Goal: Task Accomplishment & Management: Manage account settings

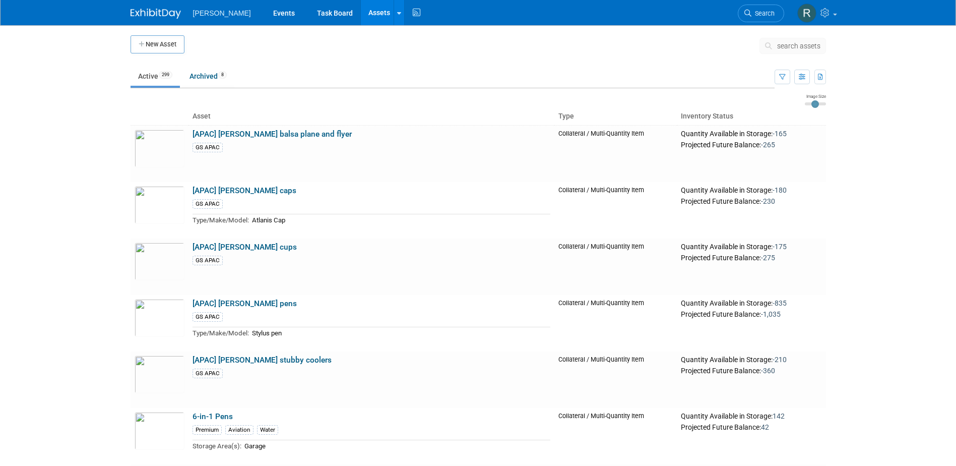
click at [795, 42] on span "search assets" at bounding box center [798, 46] width 43 height 8
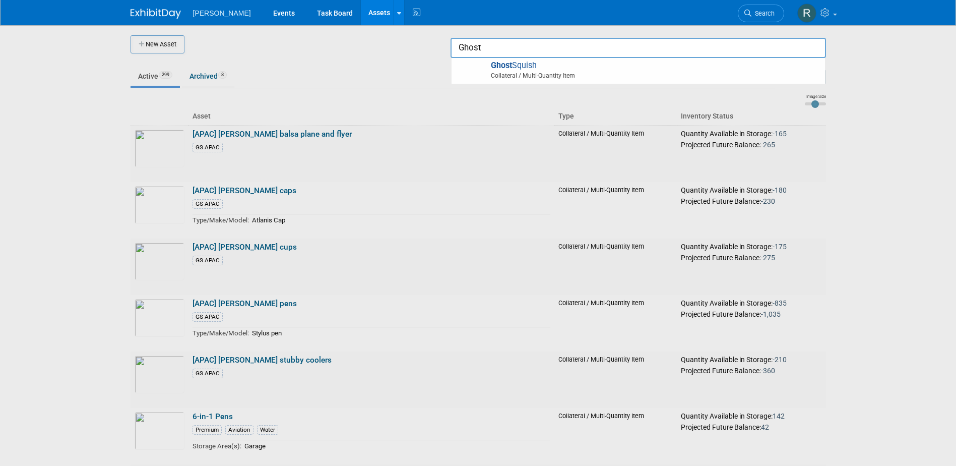
type input "Ghost"
click at [478, 48] on div at bounding box center [478, 233] width 0 height 466
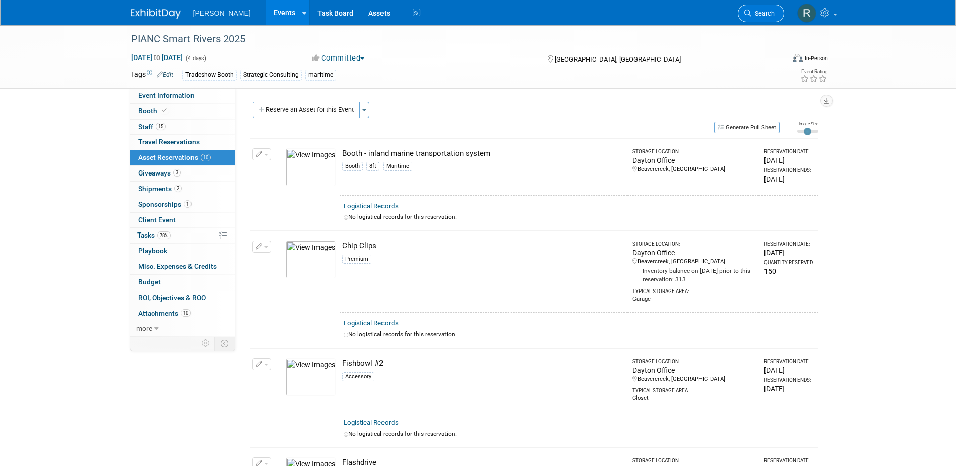
click at [759, 13] on span "Search" at bounding box center [762, 14] width 23 height 8
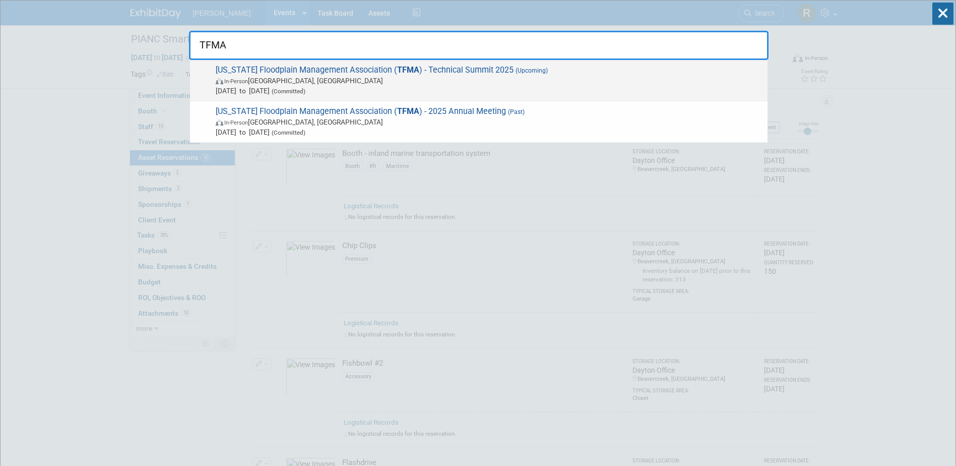
type input "TFMA"
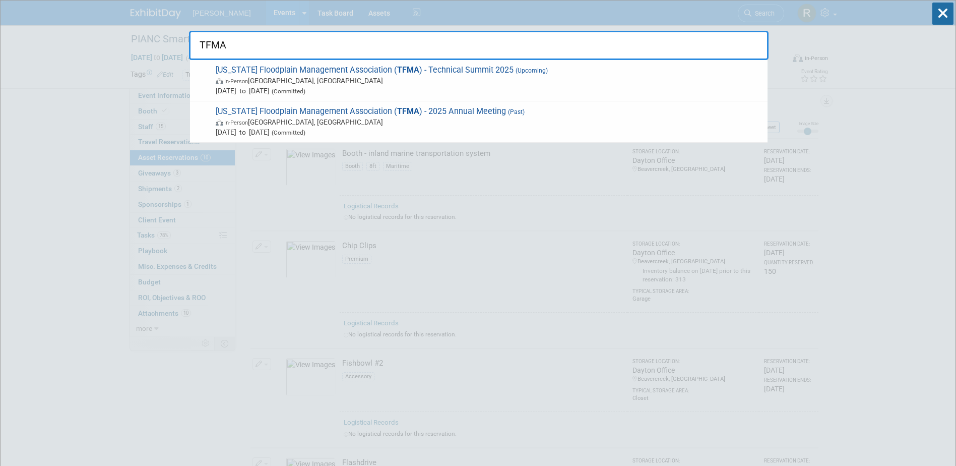
click at [550, 89] on span "Aug 26, 2025 to Aug 29, 2025 (Committed)" at bounding box center [489, 91] width 547 height 10
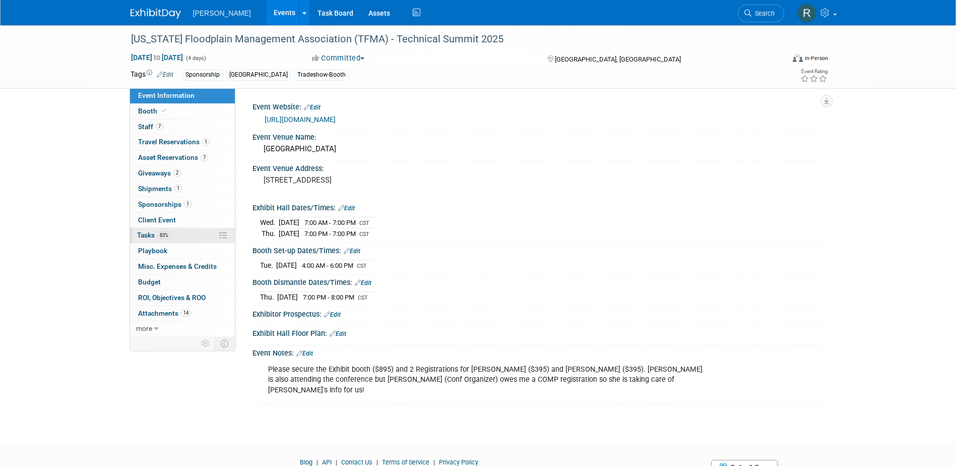
click at [145, 236] on span "Tasks 83%" at bounding box center [154, 235] width 34 height 8
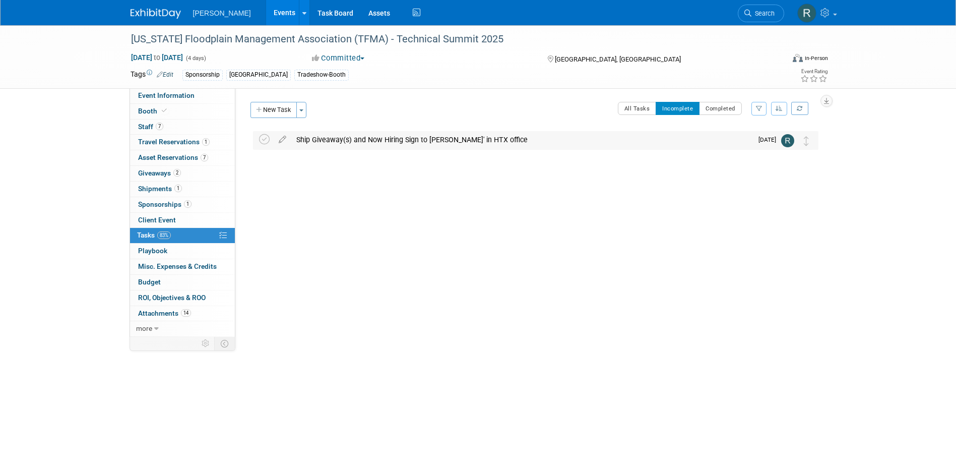
click at [308, 140] on div "Ship Giveaway(s) and Now Hiring Sign to Genee' in HTX office" at bounding box center [521, 139] width 461 height 17
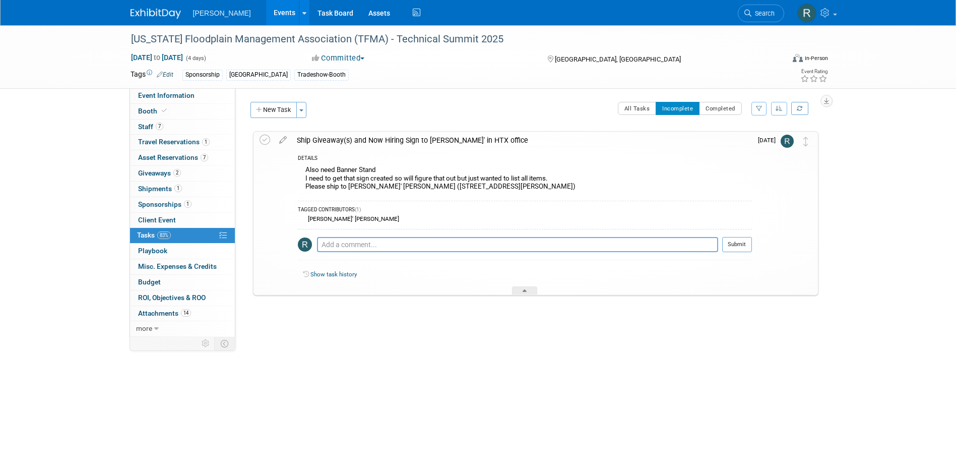
click at [329, 243] on textarea at bounding box center [517, 244] width 401 height 15
paste textarea "1Z4916090274672408"
type textarea "Items have shipped via UPS 1Z4916090274672408 and are scheduled for delivery on…"
click at [734, 248] on button "Submit" at bounding box center [737, 244] width 30 height 15
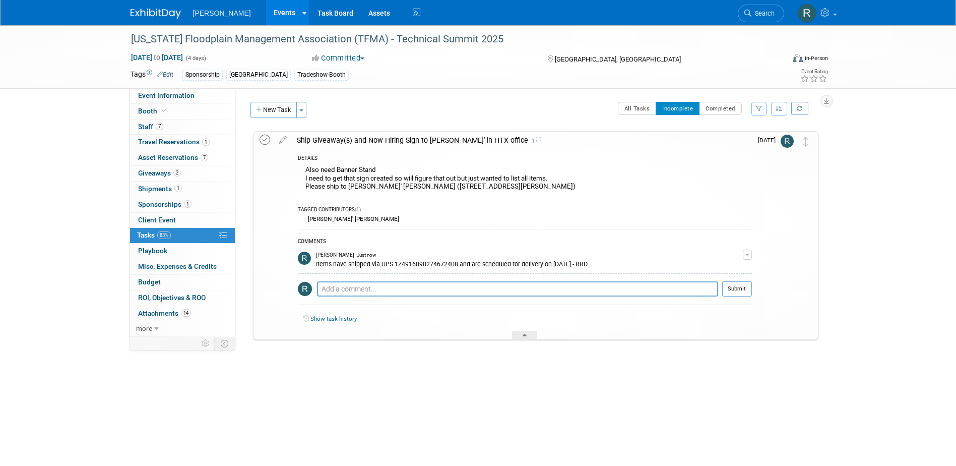
click at [266, 140] on icon at bounding box center [265, 140] width 11 height 11
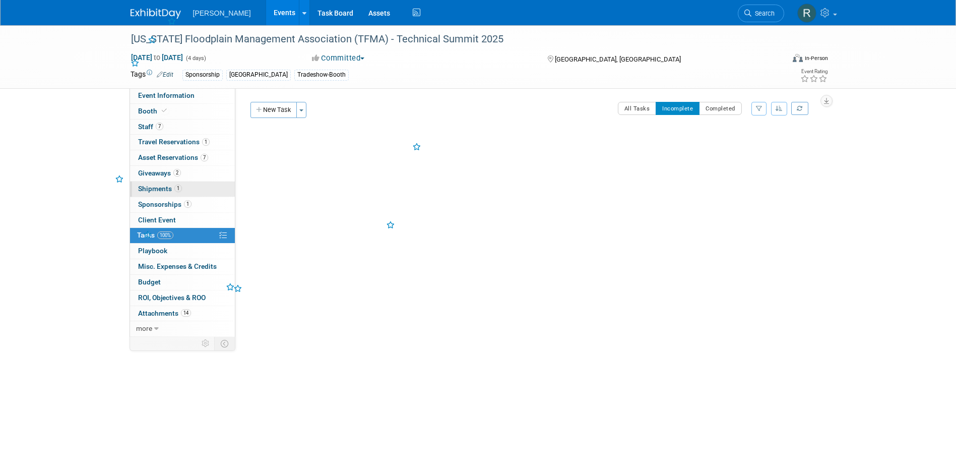
click at [183, 184] on link "1 Shipments 1" at bounding box center [182, 188] width 105 height 15
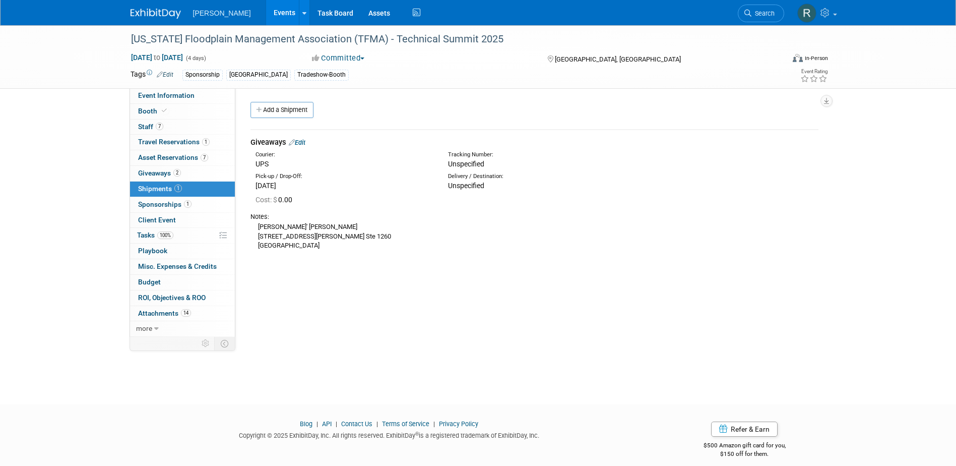
click at [302, 141] on link "Edit" at bounding box center [297, 143] width 17 height 8
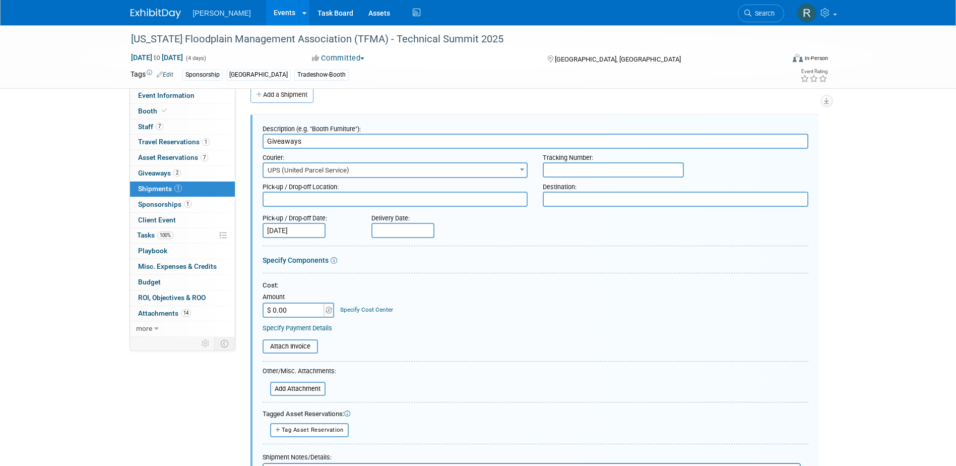
click at [583, 175] on input "text" at bounding box center [613, 169] width 141 height 15
paste input "1Z4916090274672408"
type input "1Z4916090274672408"
click at [412, 231] on input "text" at bounding box center [402, 230] width 63 height 15
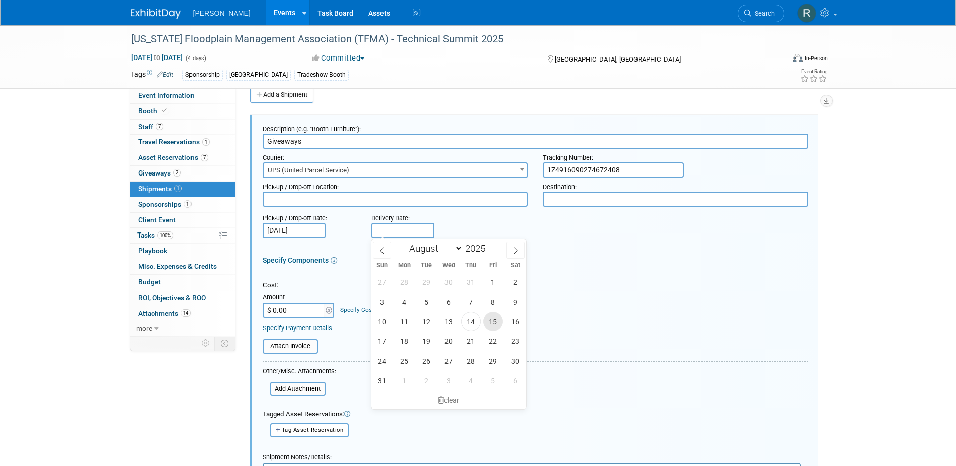
click at [496, 323] on span "15" at bounding box center [493, 321] width 20 height 20
type input "[DATE]"
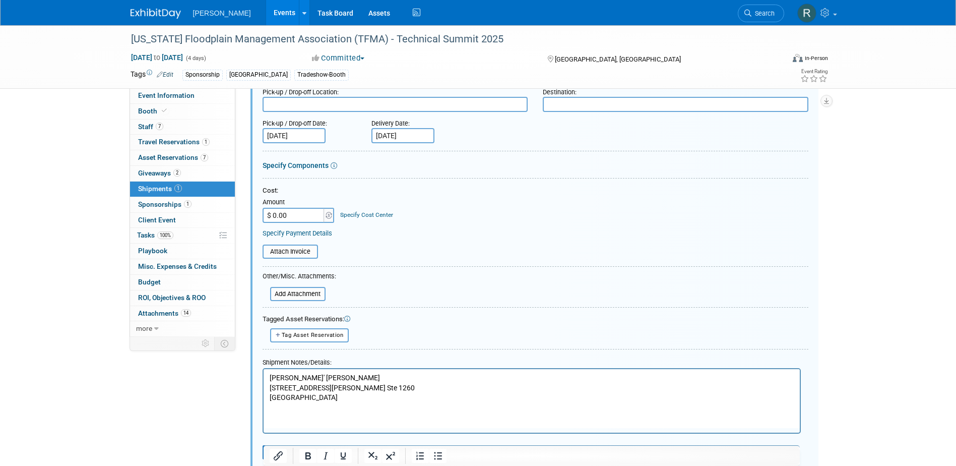
scroll to position [116, 0]
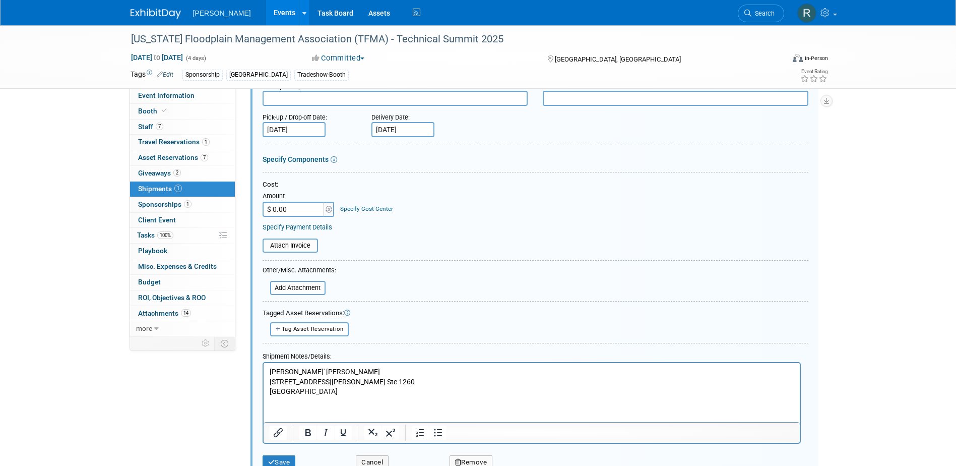
click at [269, 370] on body "Genee' Mengarelli 11750 Katy Fwy. Ste 1260 Houston, TX 77079" at bounding box center [532, 381] width 526 height 30
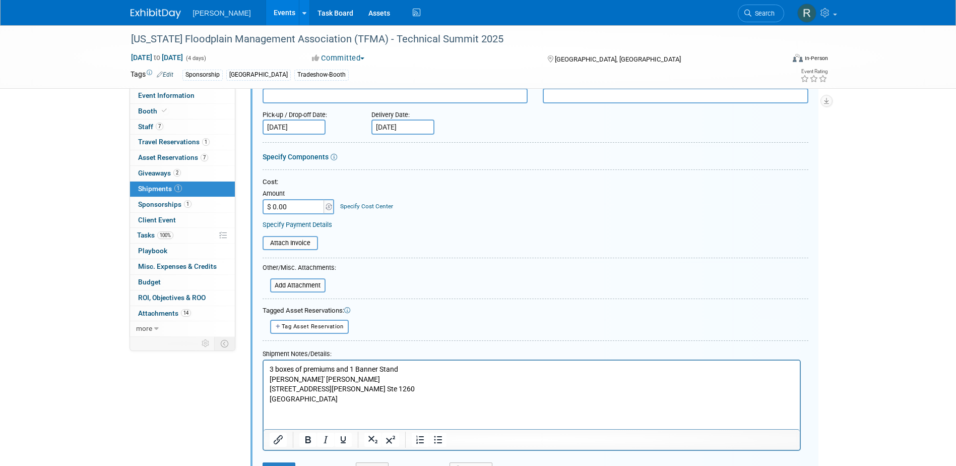
scroll to position [249, 0]
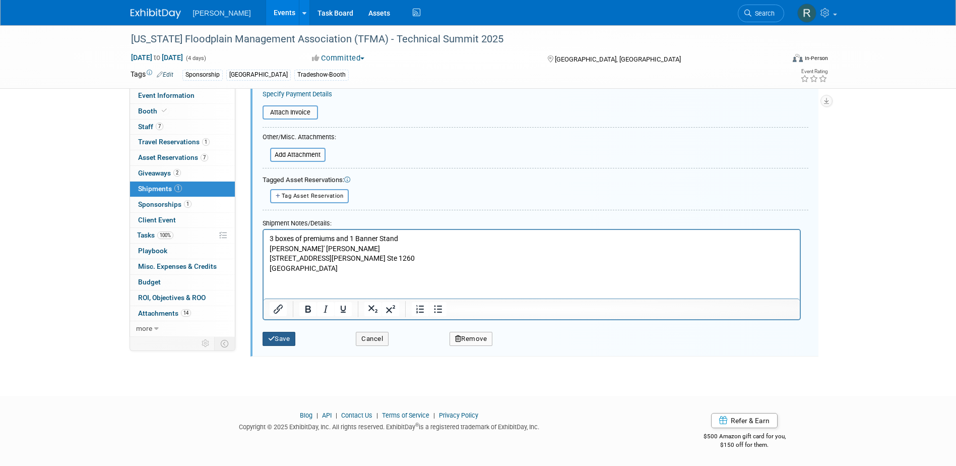
click at [277, 336] on button "Save" at bounding box center [279, 339] width 33 height 14
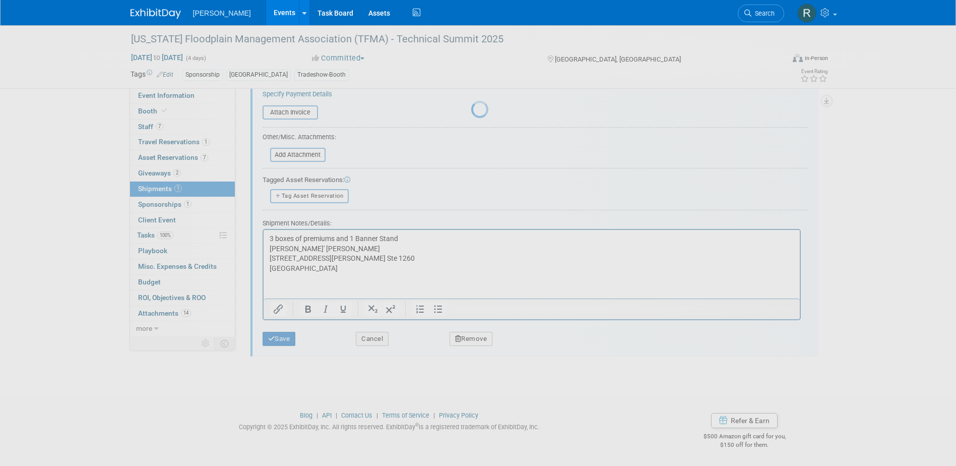
scroll to position [9, 0]
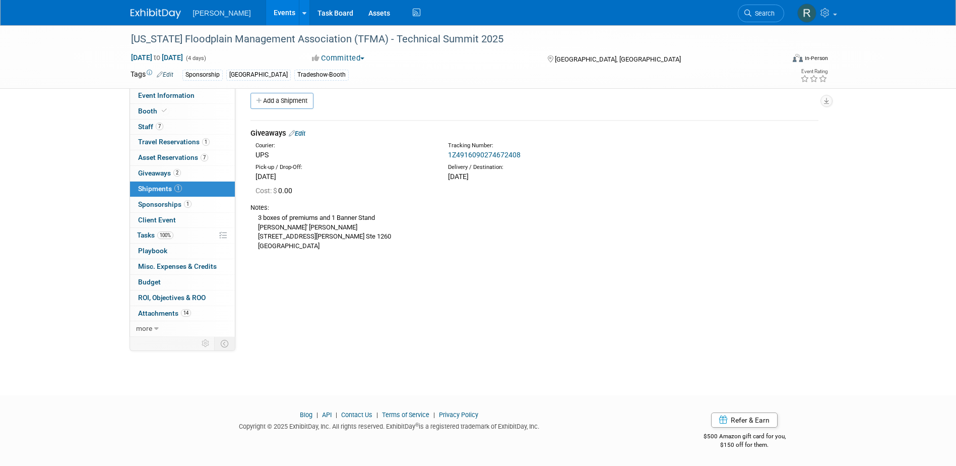
drag, startPoint x: 750, startPoint y: 17, endPoint x: 576, endPoint y: 50, distance: 177.5
click at [750, 16] on link "Search" at bounding box center [761, 14] width 46 height 18
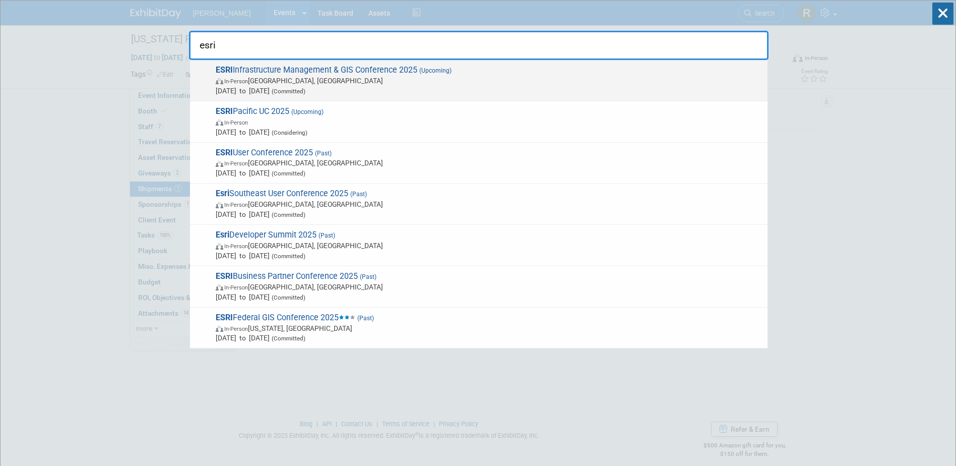
type input "esri"
click at [357, 79] on span "In-Person Palm Springs, CA" at bounding box center [489, 81] width 547 height 10
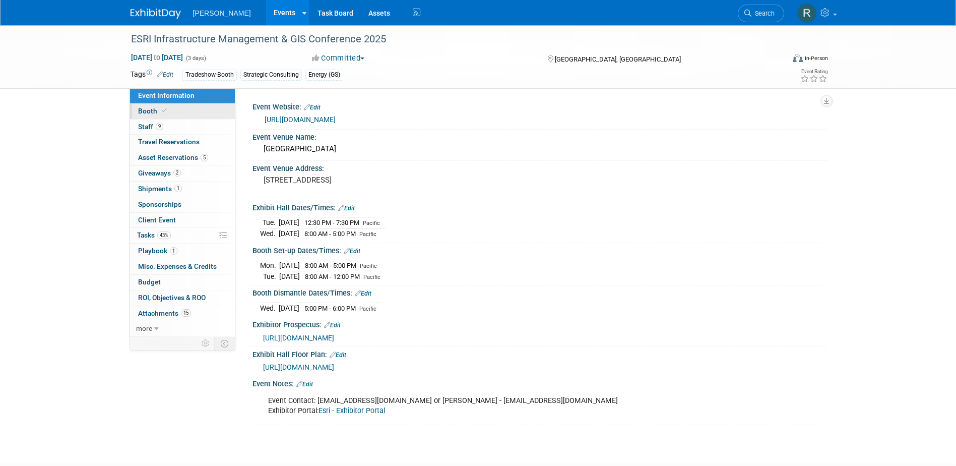
click at [175, 112] on link "Booth" at bounding box center [182, 111] width 105 height 15
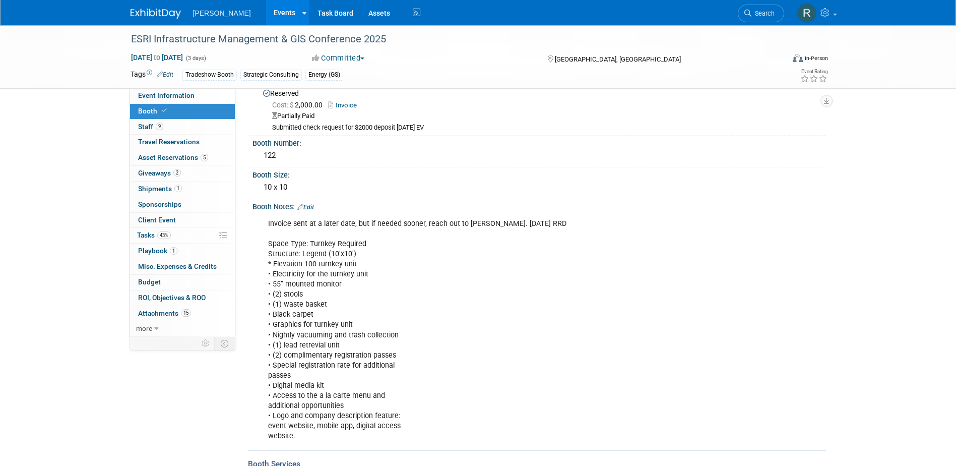
scroll to position [50, 0]
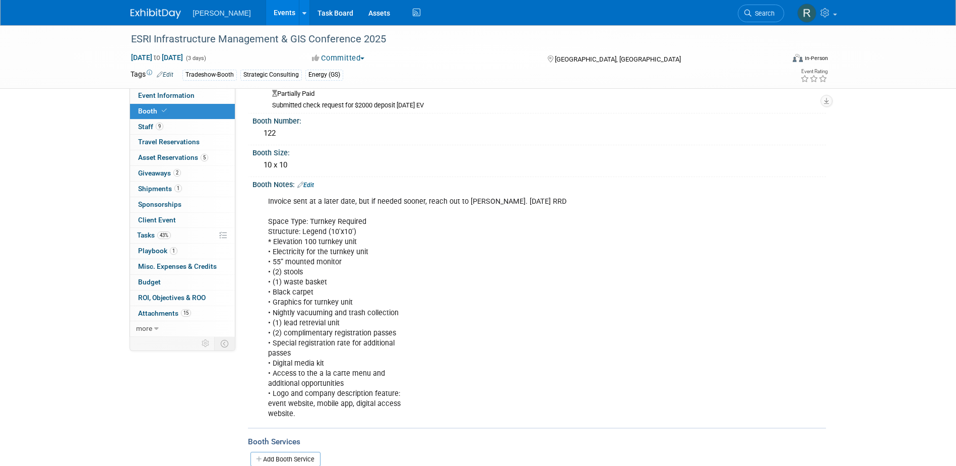
click at [759, 14] on span "Search" at bounding box center [762, 14] width 23 height 8
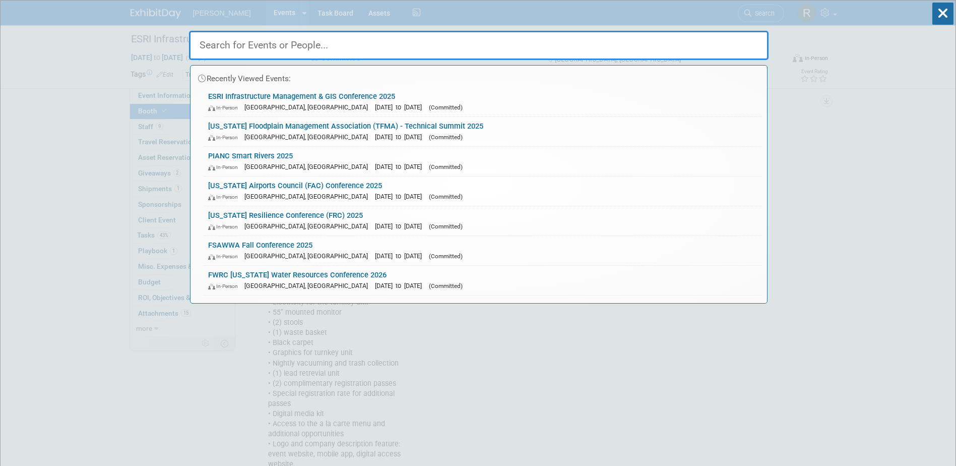
type input "b"
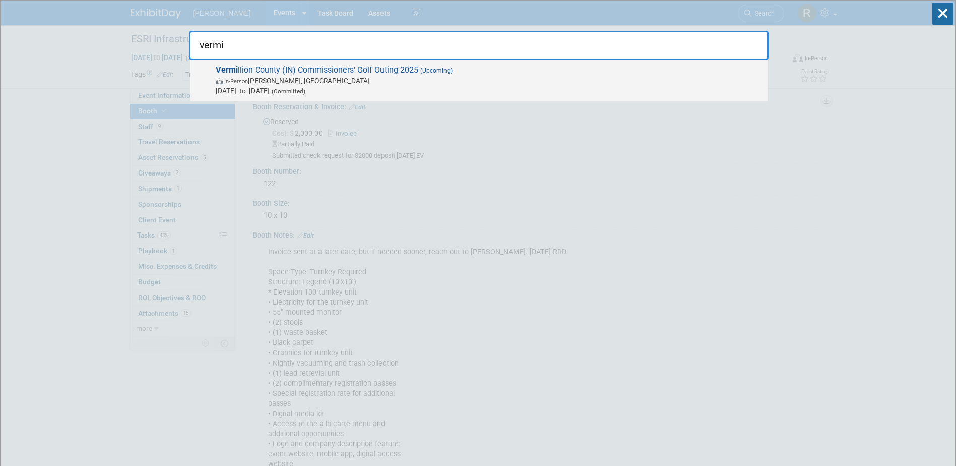
type input "vermi"
click at [399, 74] on span "Vermi llion County (IN) Commissioners' Golf Outing 2025 (Upcoming) In-Person Co…" at bounding box center [488, 80] width 550 height 31
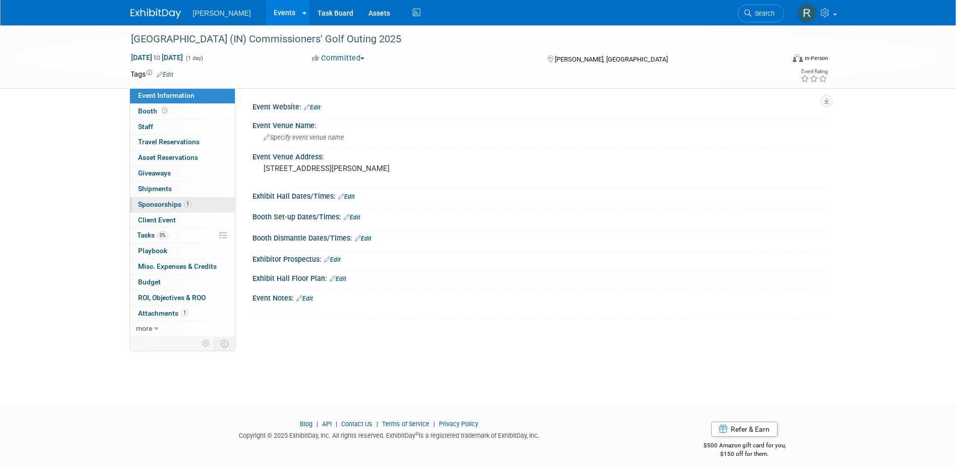
click at [196, 200] on link "1 Sponsorships 1" at bounding box center [182, 204] width 105 height 15
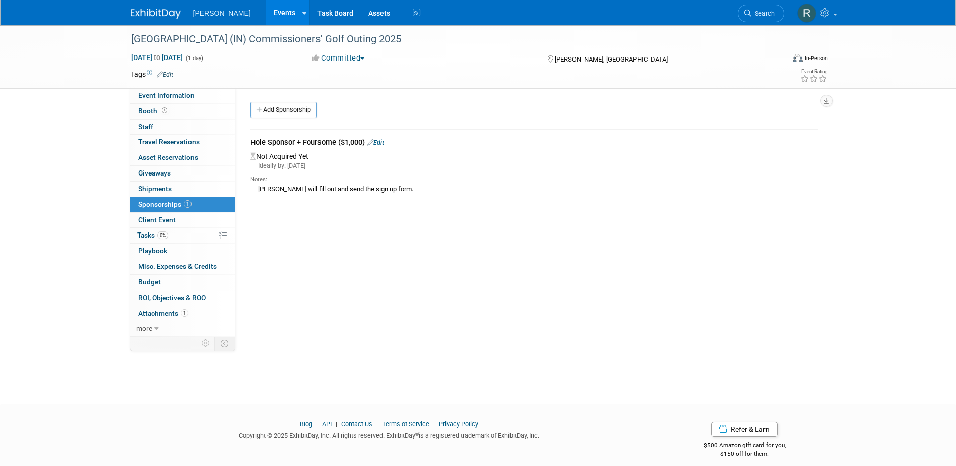
click at [382, 142] on link "Edit" at bounding box center [375, 143] width 17 height 8
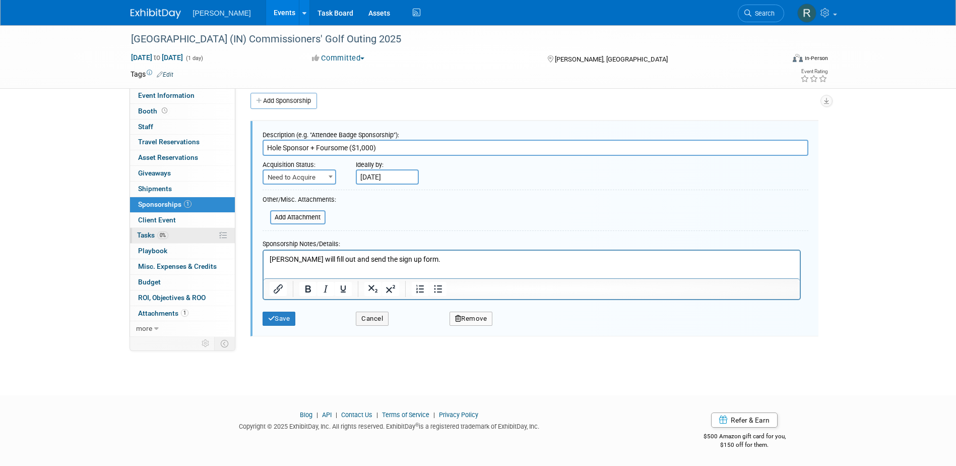
click at [147, 234] on span "Tasks 0%" at bounding box center [152, 235] width 31 height 8
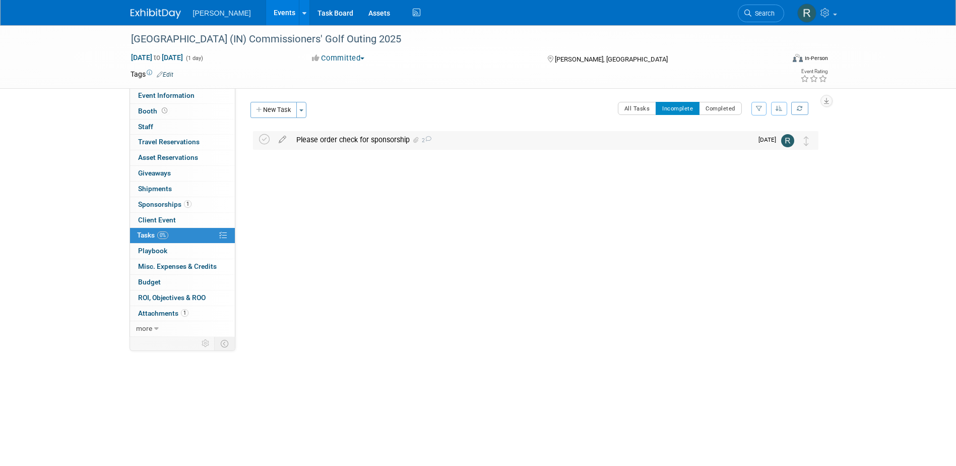
click at [342, 139] on div "Please order check for sponsorship 2" at bounding box center [521, 139] width 461 height 17
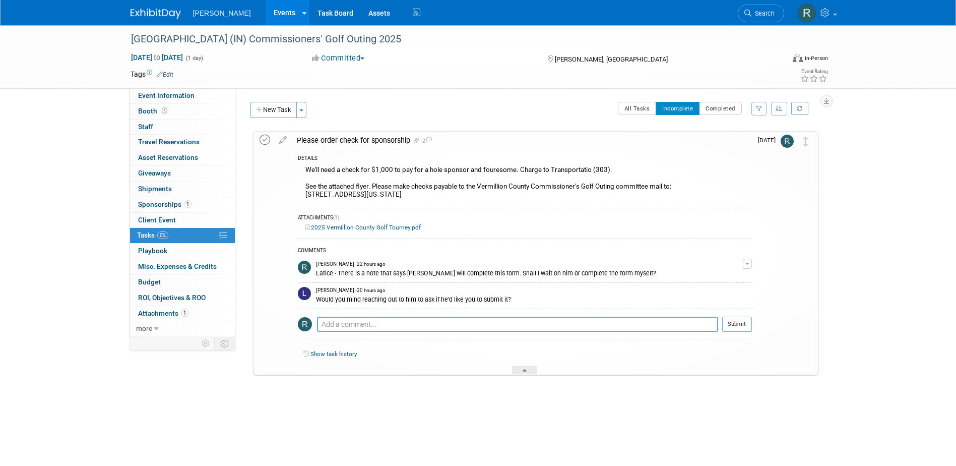
click at [263, 140] on icon at bounding box center [265, 140] width 11 height 11
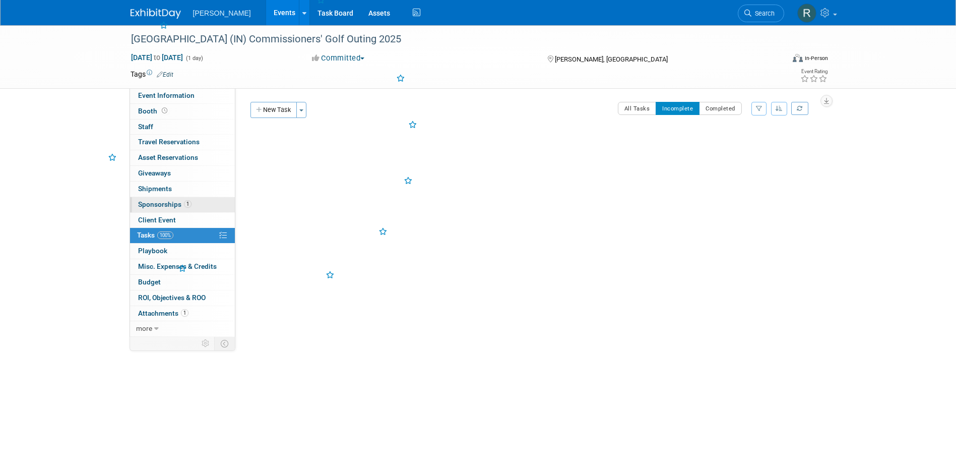
click at [178, 202] on span "Sponsorships 1" at bounding box center [164, 204] width 53 height 8
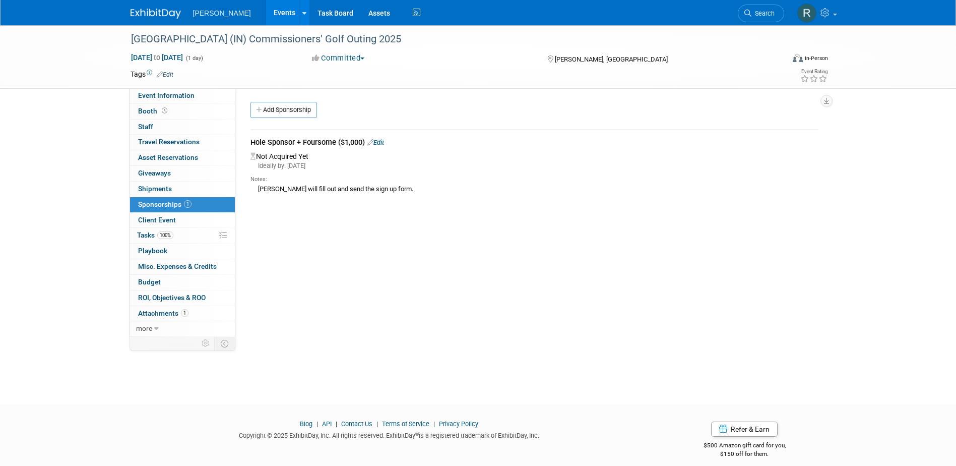
click at [383, 142] on link "Edit" at bounding box center [375, 143] width 17 height 8
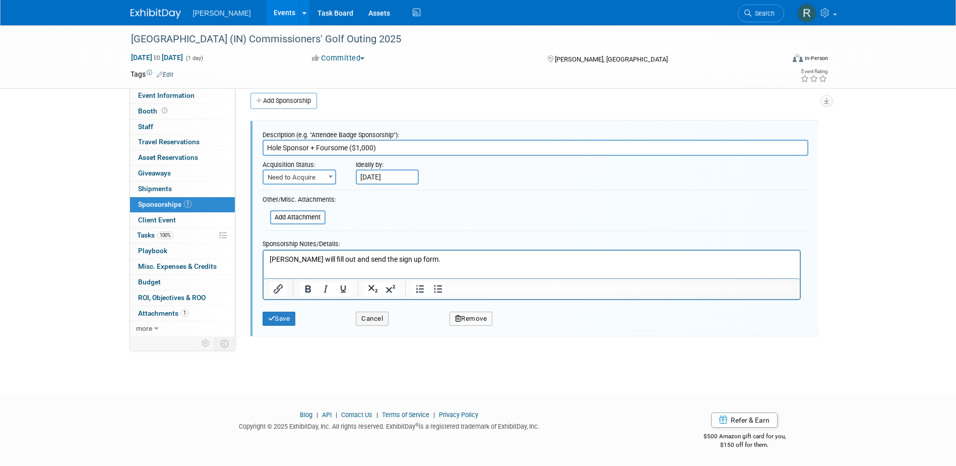
click at [315, 173] on span "Need to Acquire" at bounding box center [300, 177] width 72 height 14
drag, startPoint x: 309, startPoint y: 211, endPoint x: 329, endPoint y: 194, distance: 26.1
select select "2"
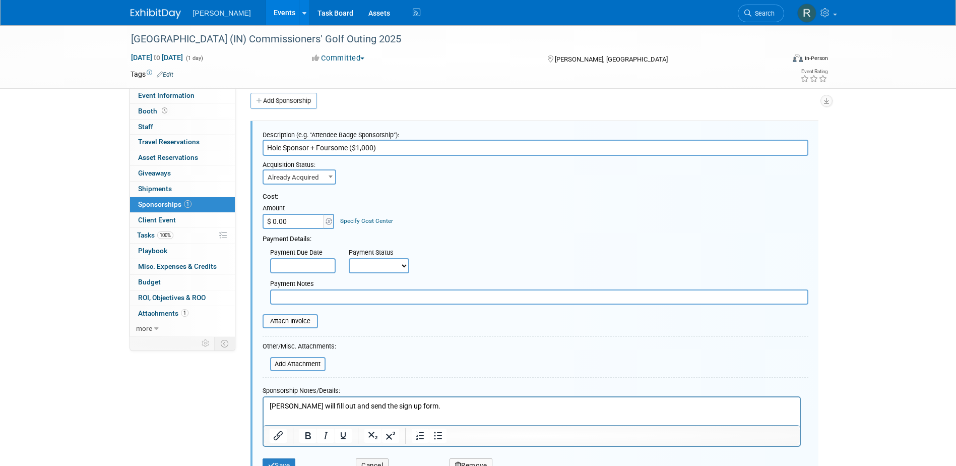
click at [316, 219] on input "$ 0.00" at bounding box center [294, 221] width 63 height 15
type input "$ 1,000.00"
click at [360, 217] on link "Specify Cost Center" at bounding box center [366, 220] width 53 height 7
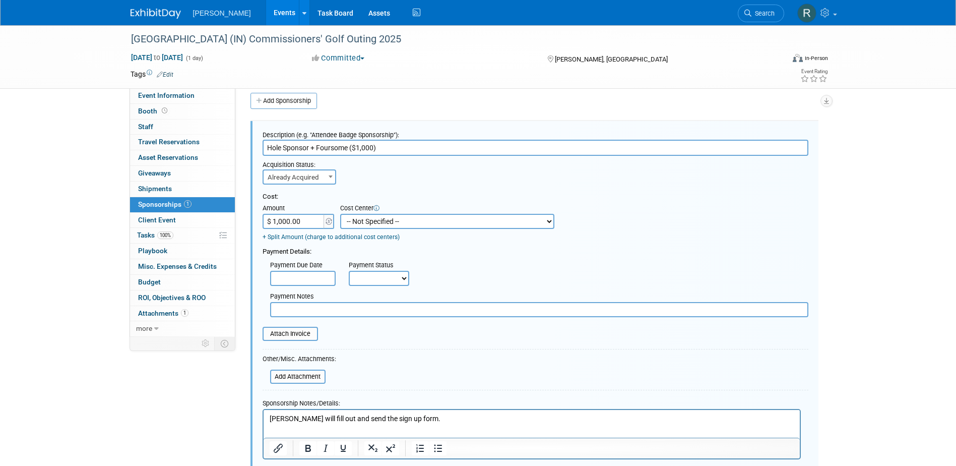
click at [360, 217] on select "-- Not Specified -- Advisory Services - Expenses_1001.502 Aerial Acquisition - …" at bounding box center [447, 221] width 214 height 15
select select "18966238"
click at [340, 214] on select "-- Not Specified -- Advisory Services - Expenses_1001.502 Aerial Acquisition - …" at bounding box center [447, 221] width 214 height 15
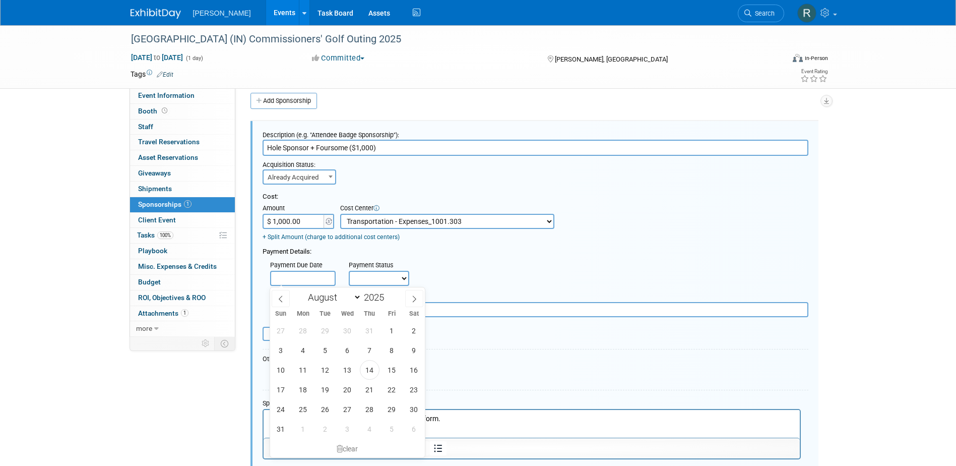
click at [302, 276] on input "text" at bounding box center [303, 278] width 66 height 15
click at [370, 372] on span "14" at bounding box center [370, 370] width 20 height 20
type input "[DATE]"
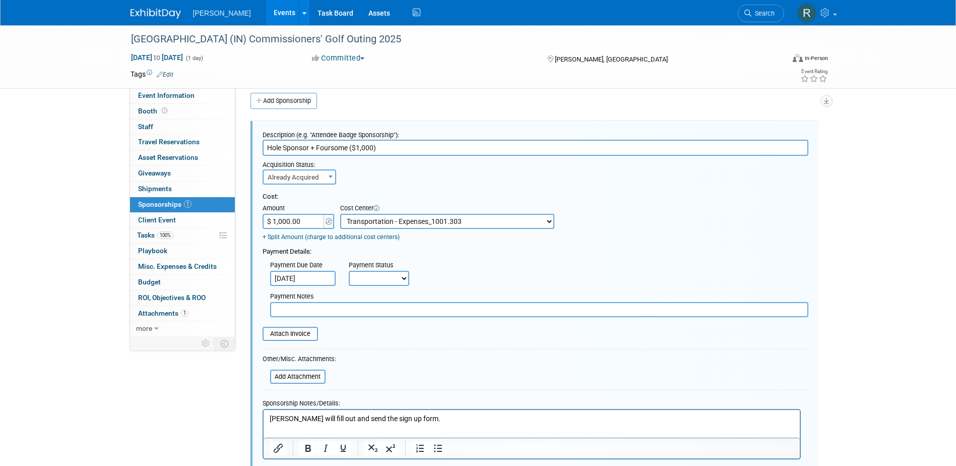
click at [370, 282] on select "Not Paid Yet Partially Paid Paid in Full" at bounding box center [379, 278] width 60 height 15
select select "1"
click at [349, 271] on select "Not Paid Yet Partially Paid Paid in Full" at bounding box center [379, 278] width 60 height 15
click at [375, 305] on input "text" at bounding box center [539, 309] width 538 height 15
type input "check requested - RRD"
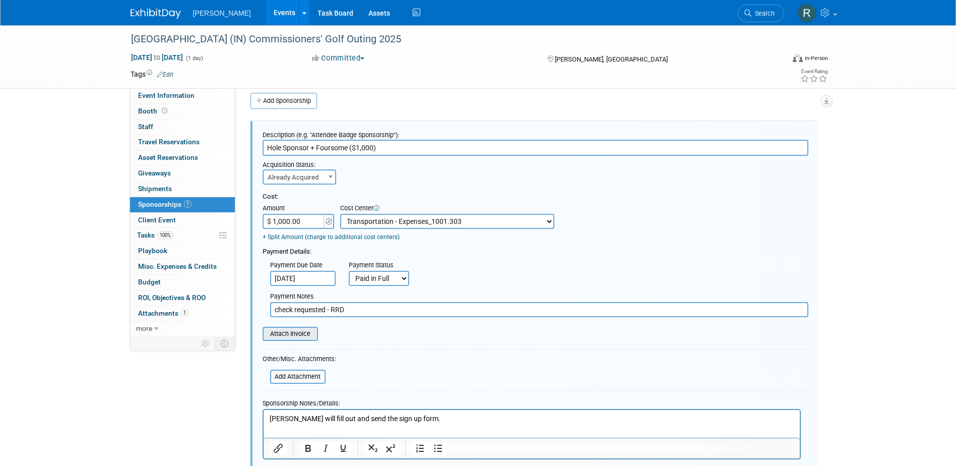
click at [301, 338] on input "file" at bounding box center [257, 334] width 120 height 12
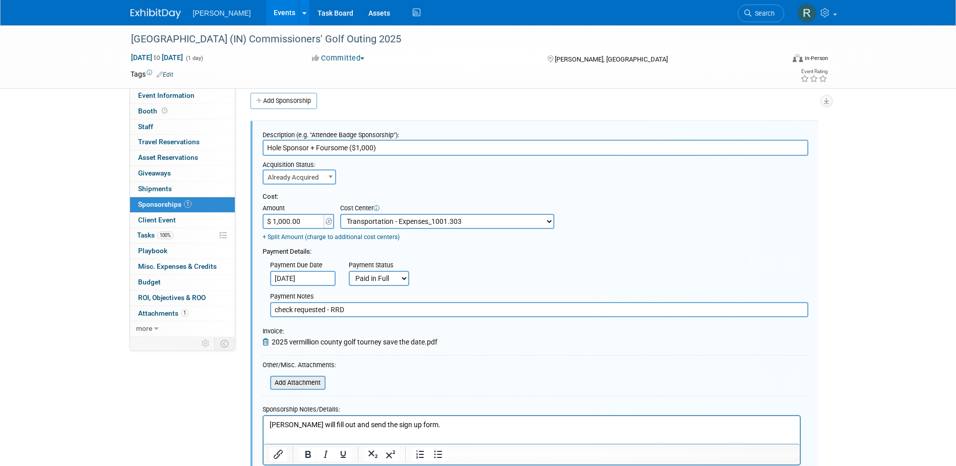
click at [299, 384] on input "file" at bounding box center [265, 382] width 120 height 12
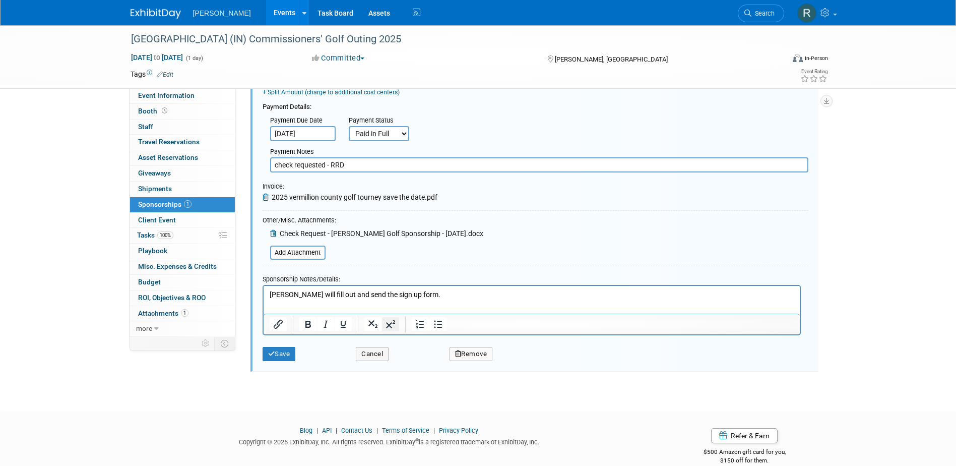
scroll to position [160, 0]
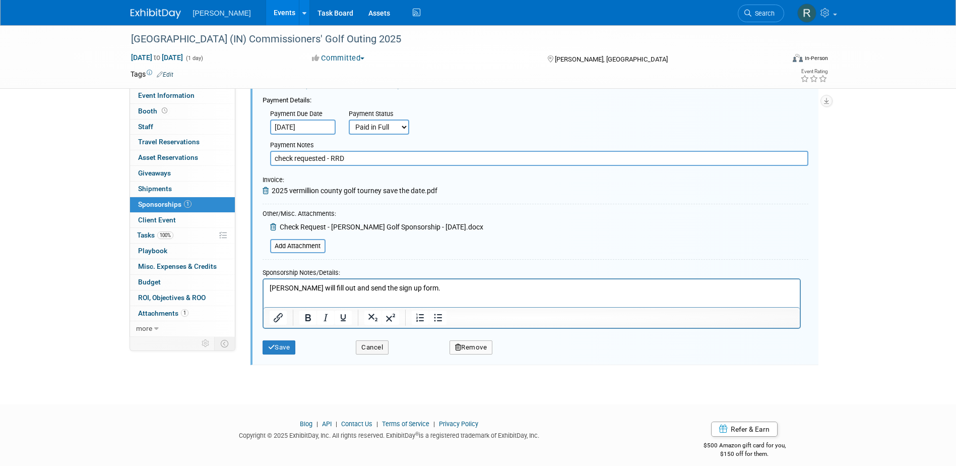
drag, startPoint x: 415, startPoint y: 293, endPoint x: 415, endPoint y: 287, distance: 6.0
click at [415, 292] on html "[PERSON_NAME] will fill out and send the sign up form." at bounding box center [531, 286] width 536 height 14
drag, startPoint x: 422, startPoint y: 291, endPoint x: 244, endPoint y: 300, distance: 178.6
click at [263, 293] on html "[PERSON_NAME] will fill out and send the sign up form." at bounding box center [531, 286] width 536 height 14
click at [286, 345] on button "Save" at bounding box center [279, 347] width 33 height 14
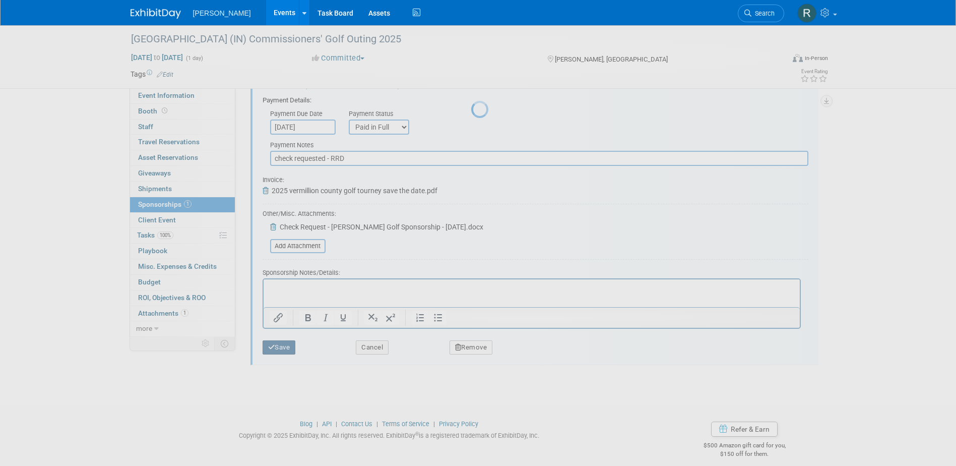
scroll to position [9, 0]
